Goal: Transaction & Acquisition: Purchase product/service

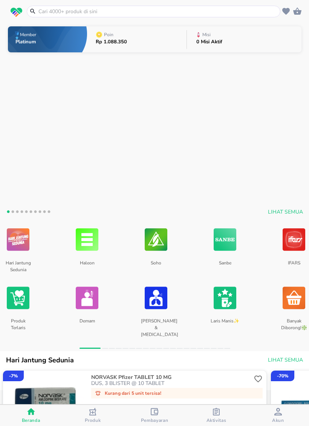
click at [224, 10] on input "text" at bounding box center [158, 12] width 241 height 8
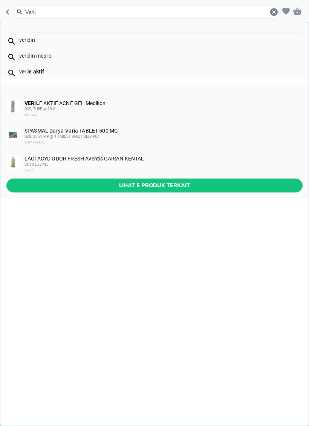
type input "Verile"
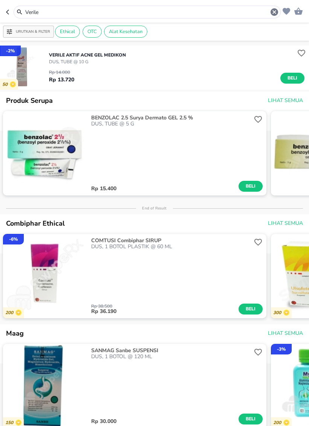
click at [292, 75] on span "Beli" at bounding box center [292, 78] width 13 height 8
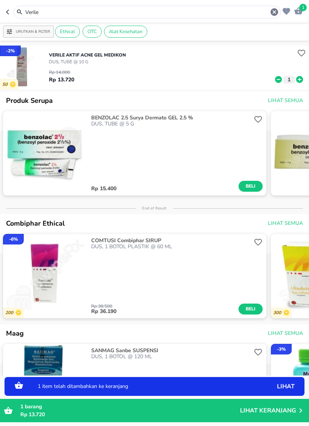
click at [298, 82] on icon at bounding box center [299, 79] width 7 height 7
click at [297, 81] on icon at bounding box center [299, 79] width 7 height 7
click at [301, 80] on icon at bounding box center [299, 79] width 7 height 7
click at [296, 82] on icon at bounding box center [300, 79] width 10 height 8
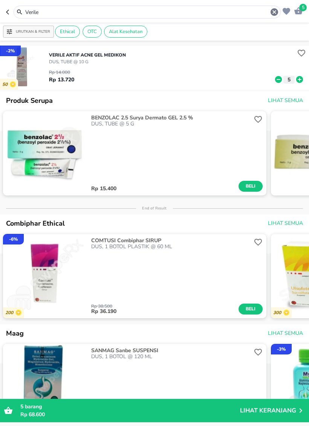
click at [270, 13] on icon "button" at bounding box center [274, 12] width 9 height 9
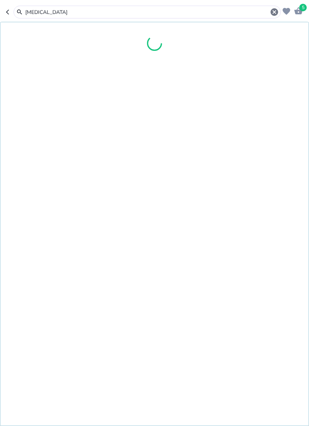
type input "[MEDICAL_DATA]"
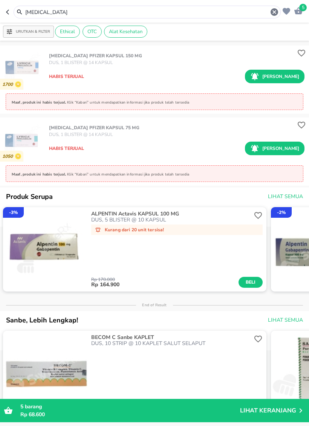
click at [130, 362] on div "Rp 170.000 Beli" at bounding box center [177, 379] width 172 height 65
